Goal: Entertainment & Leisure: Consume media (video, audio)

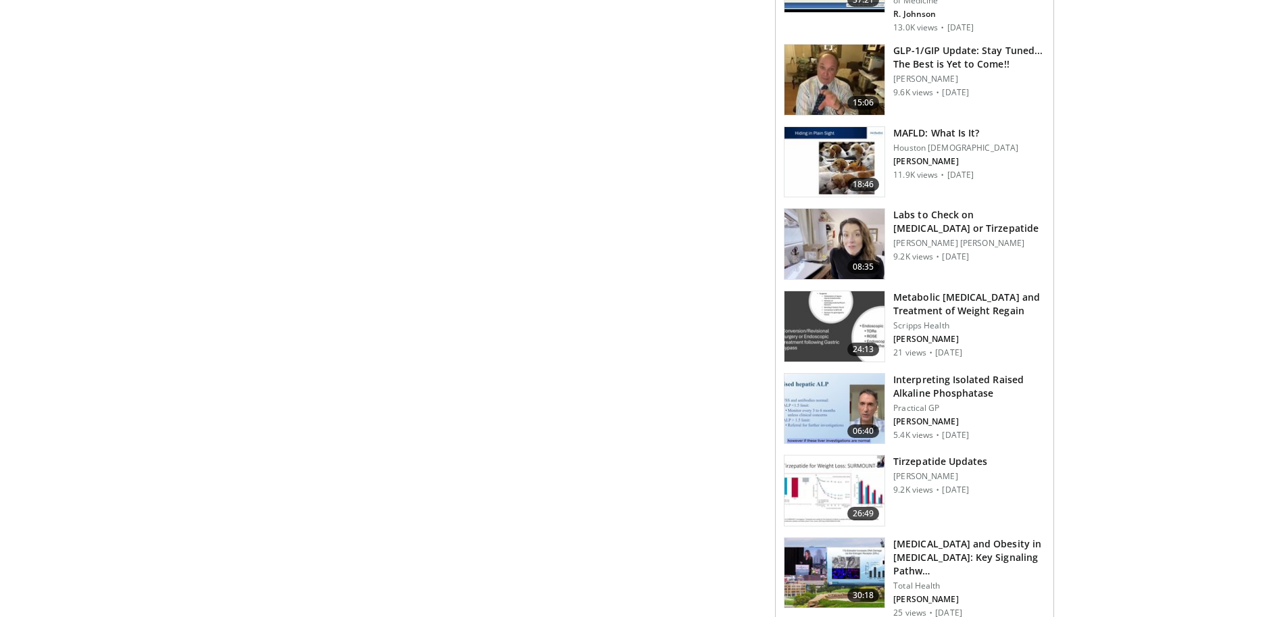
scroll to position [1457, 0]
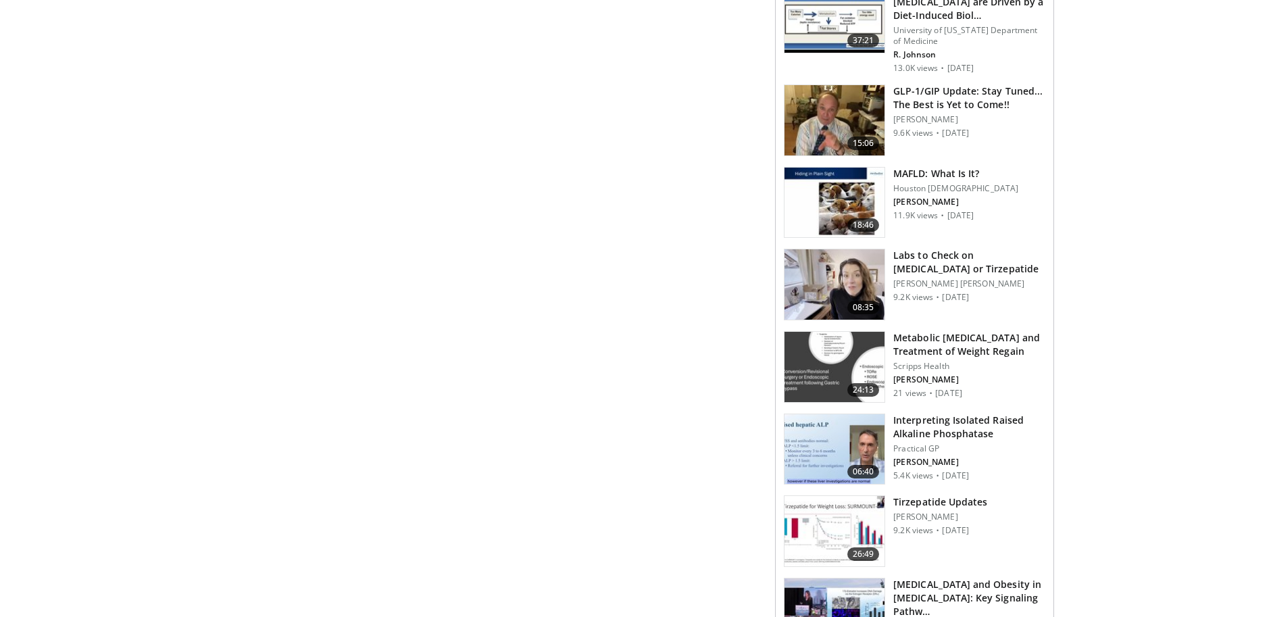
click at [942, 423] on h3 "Interpreting Isolated Raised Alkaline Phosphatase" at bounding box center [969, 426] width 152 height 27
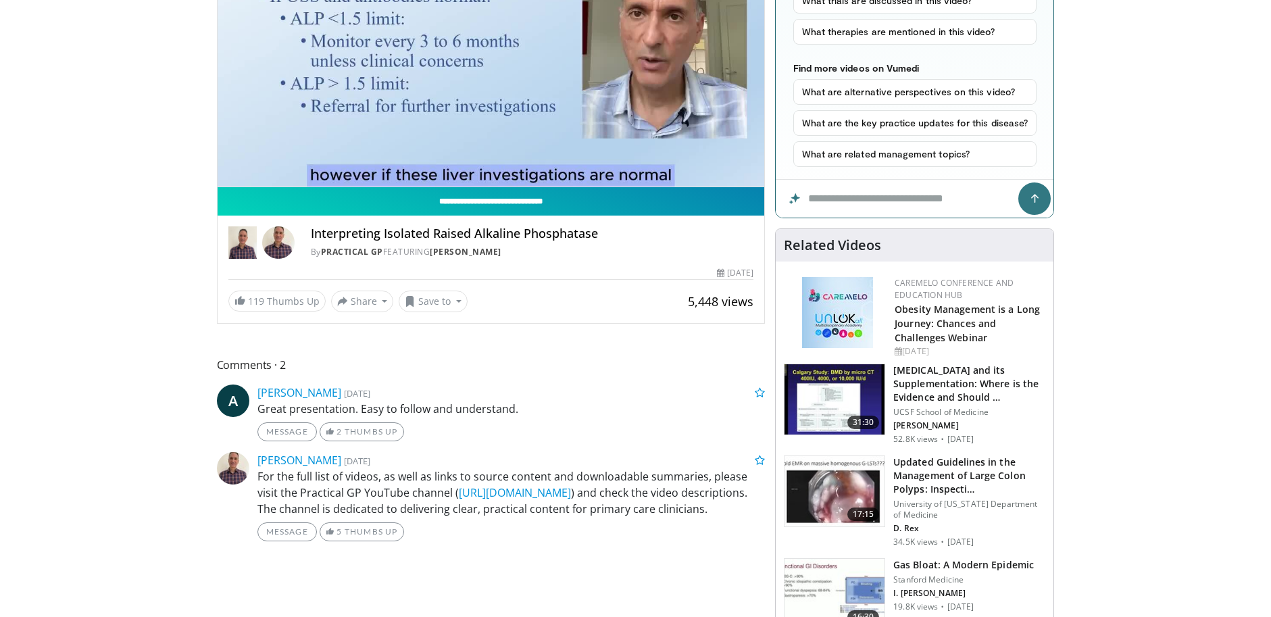
scroll to position [346, 0]
